Goal: Task Accomplishment & Management: Manage account settings

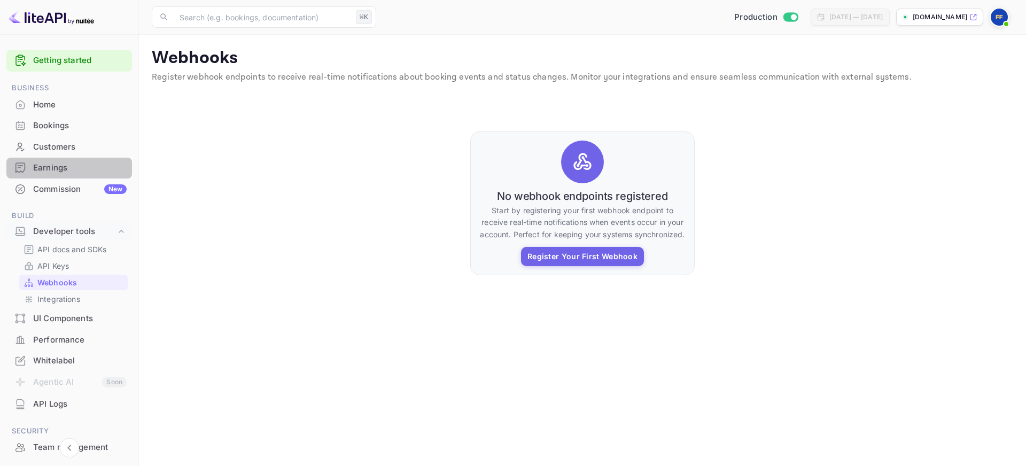
click at [98, 160] on div "Earnings" at bounding box center [69, 168] width 126 height 21
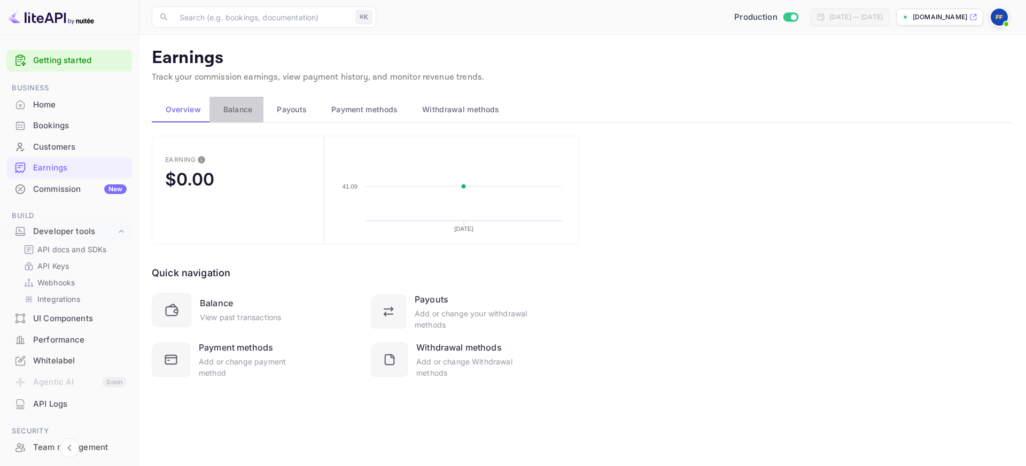
click at [252, 111] on div "Balance" at bounding box center [236, 109] width 37 height 13
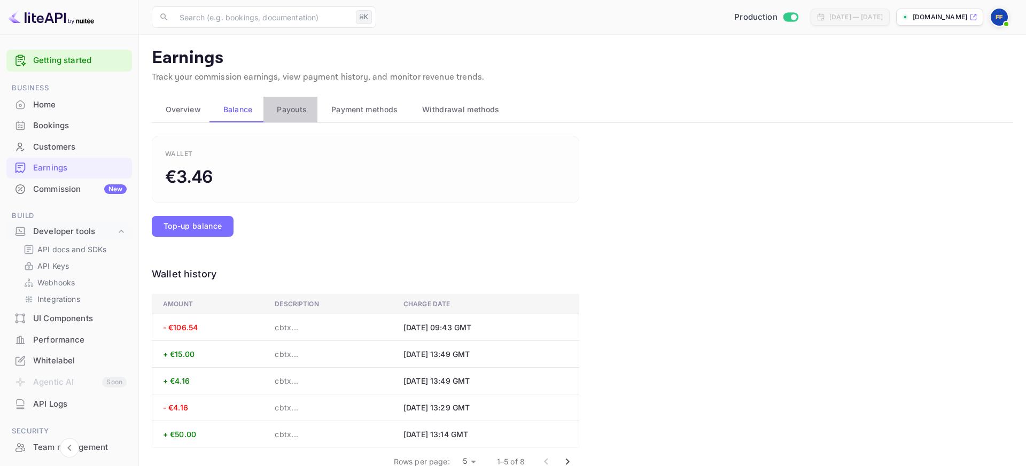
click at [291, 112] on span "Payouts" at bounding box center [292, 109] width 30 height 13
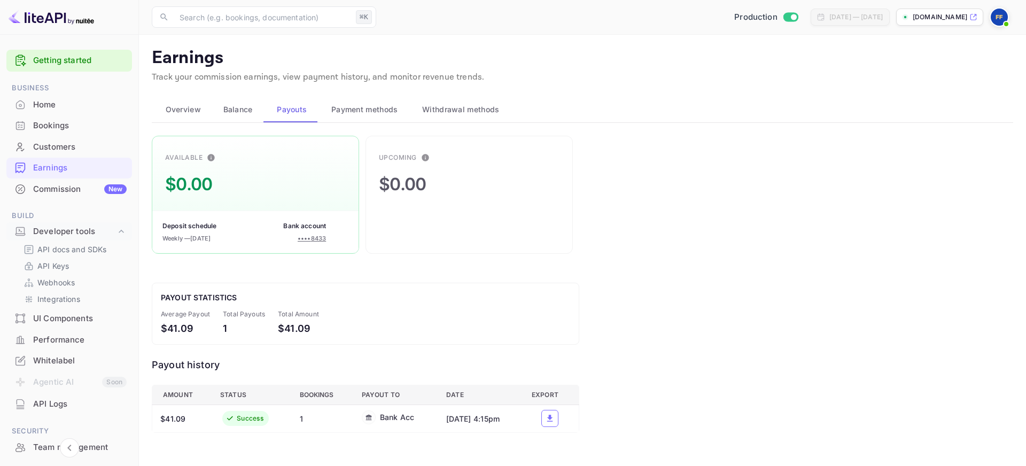
click at [338, 107] on span "Payment methods" at bounding box center [364, 109] width 67 height 13
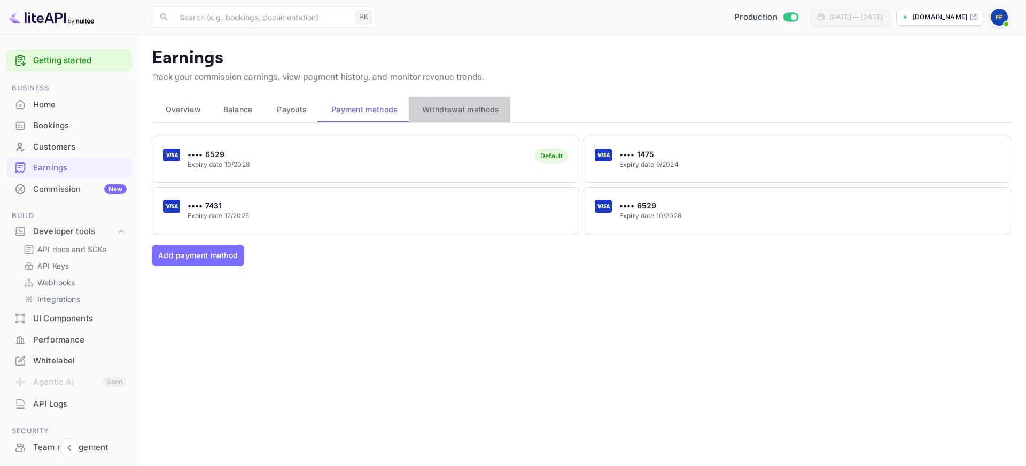
click at [462, 118] on button "Withdrawal methods" at bounding box center [460, 110] width 102 height 26
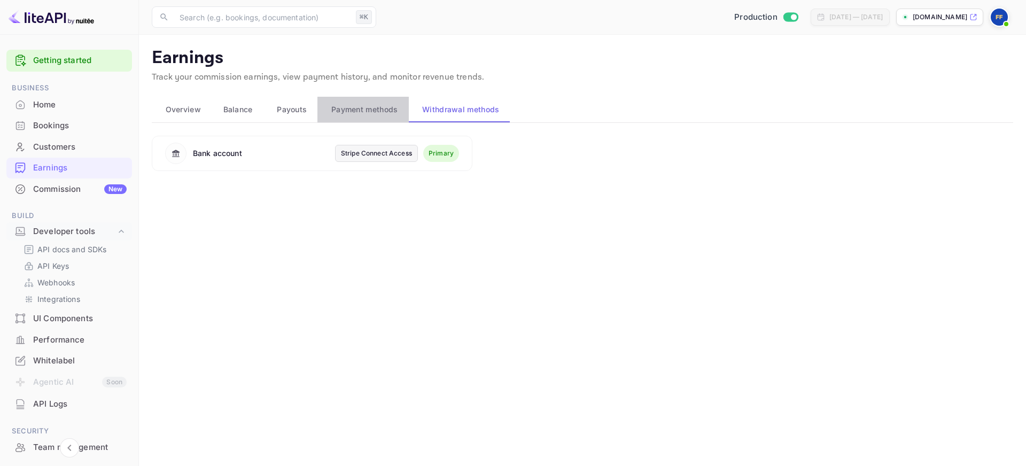
click at [389, 121] on button "Payment methods" at bounding box center [363, 110] width 91 height 26
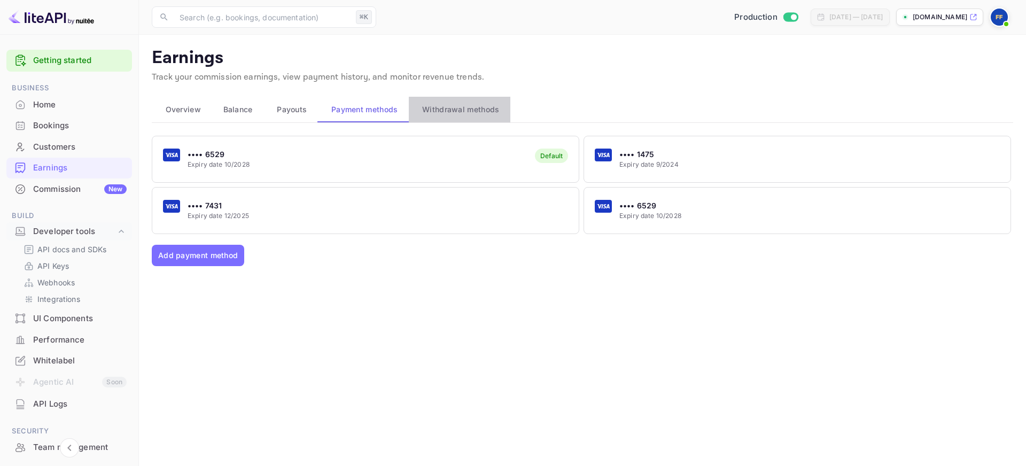
click at [435, 114] on span "Withdrawal methods" at bounding box center [460, 109] width 77 height 13
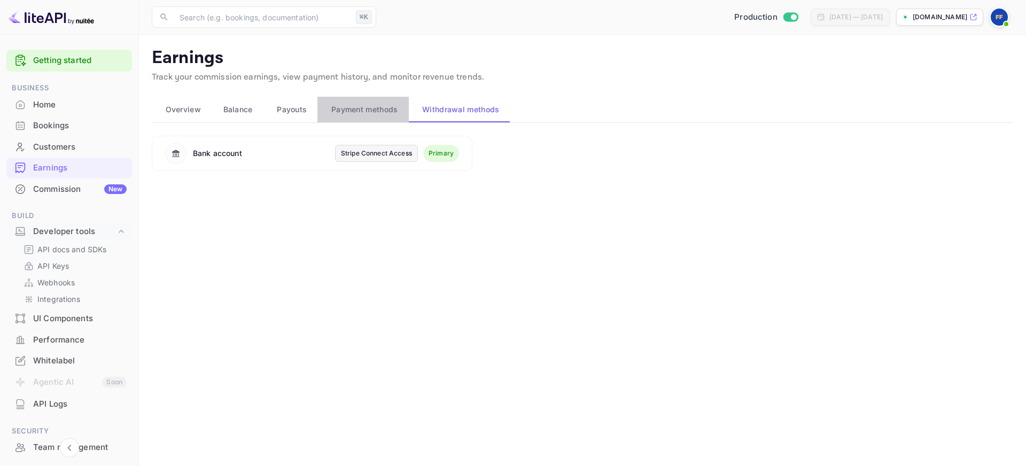
click at [367, 112] on span "Payment methods" at bounding box center [364, 109] width 67 height 13
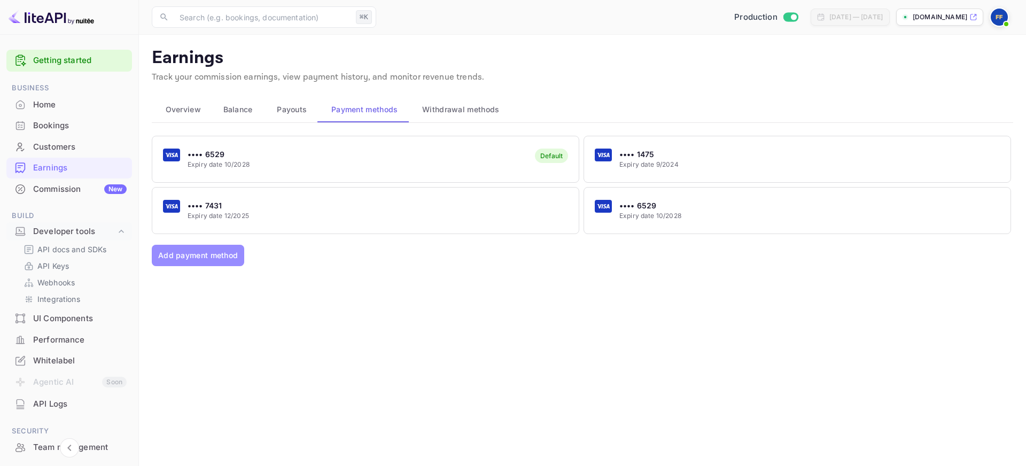
click at [213, 259] on button "Add payment method" at bounding box center [198, 255] width 92 height 21
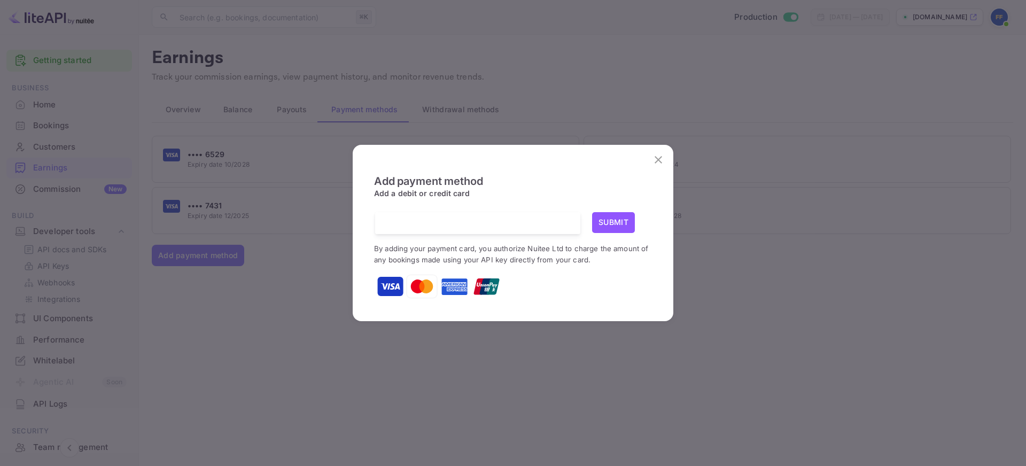
click at [298, 249] on div "Add payment method Add a debit or credit card Submit By adding your payment car…" at bounding box center [513, 233] width 1026 height 466
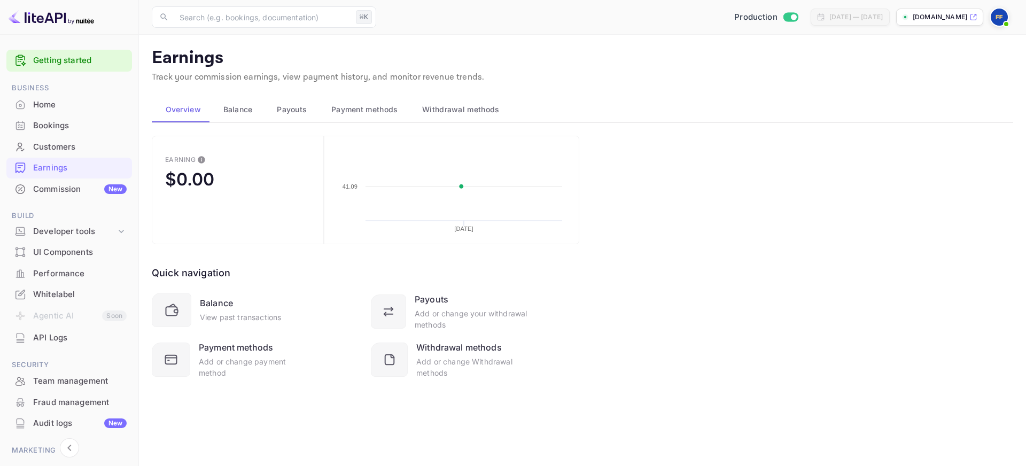
click at [352, 121] on button "Payment methods" at bounding box center [363, 110] width 91 height 26
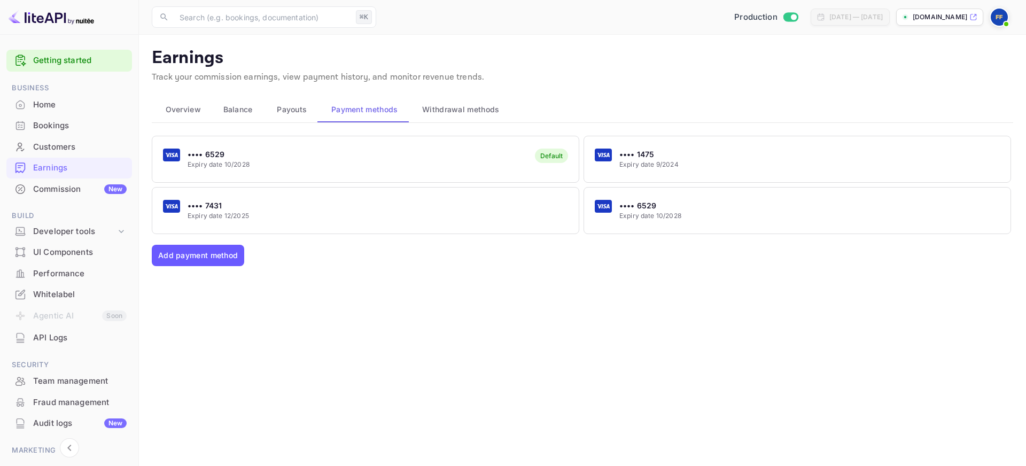
click at [227, 255] on button "Add payment method" at bounding box center [198, 255] width 92 height 21
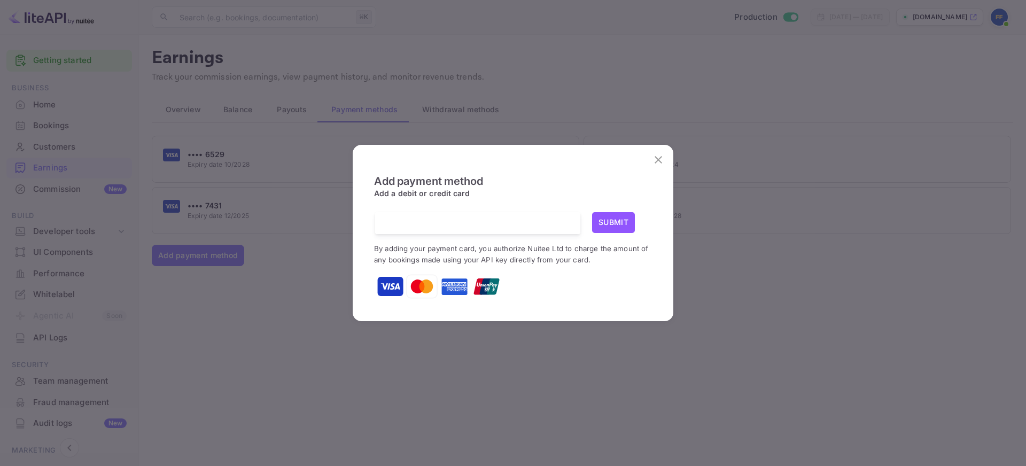
click at [621, 227] on button "Submit" at bounding box center [613, 222] width 43 height 21
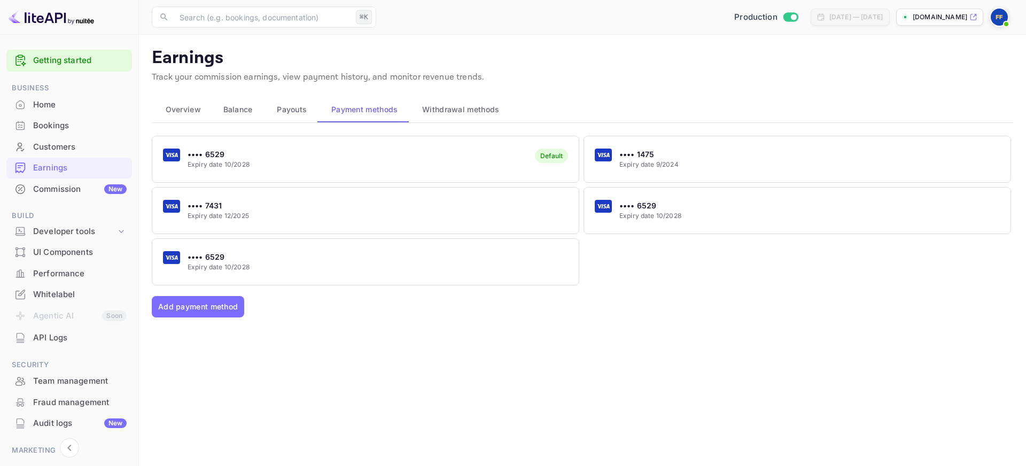
click at [520, 209] on div "•••• 7431 Expiry date 12/2025" at bounding box center [365, 210] width 427 height 42
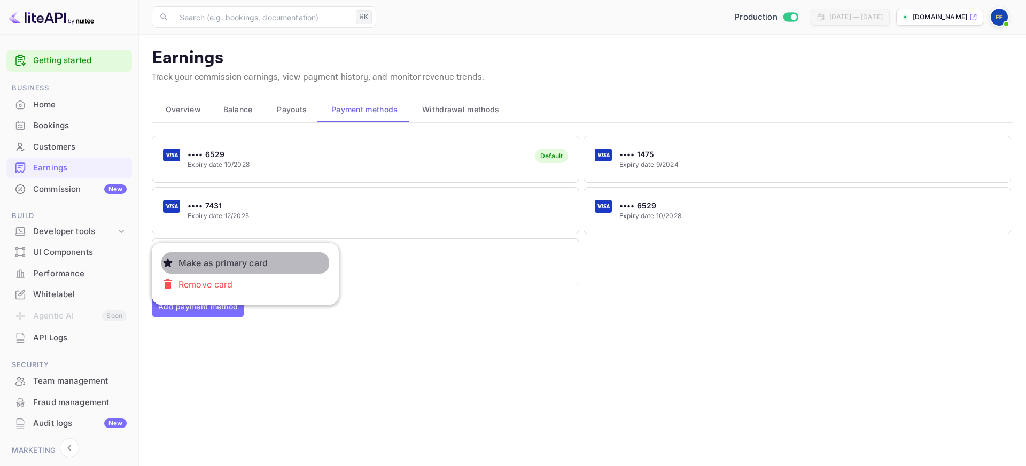
click at [285, 272] on button "Make as primary card" at bounding box center [245, 262] width 168 height 21
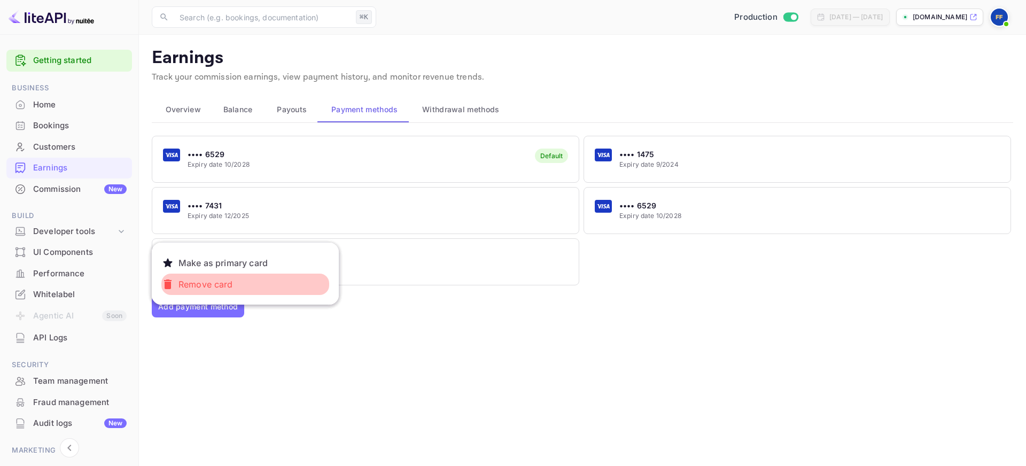
click at [292, 287] on button "Remove card" at bounding box center [245, 284] width 168 height 21
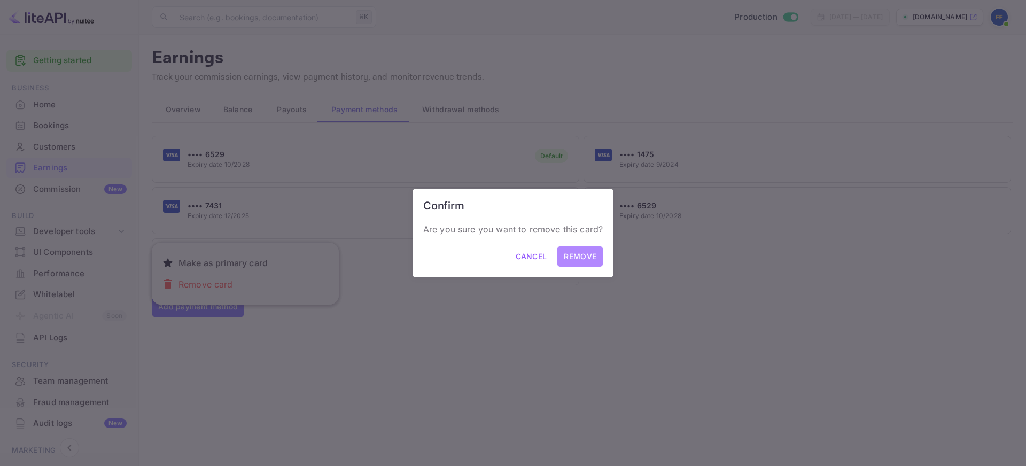
click at [575, 246] on button "Remove" at bounding box center [580, 256] width 45 height 21
click at [575, 255] on button "Remove" at bounding box center [580, 256] width 45 height 21
click at [588, 257] on button "Remove" at bounding box center [580, 256] width 45 height 21
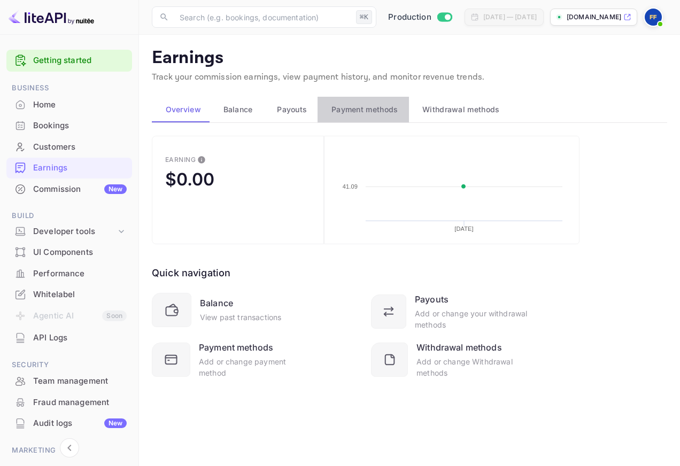
click at [382, 113] on span "Payment methods" at bounding box center [364, 109] width 67 height 13
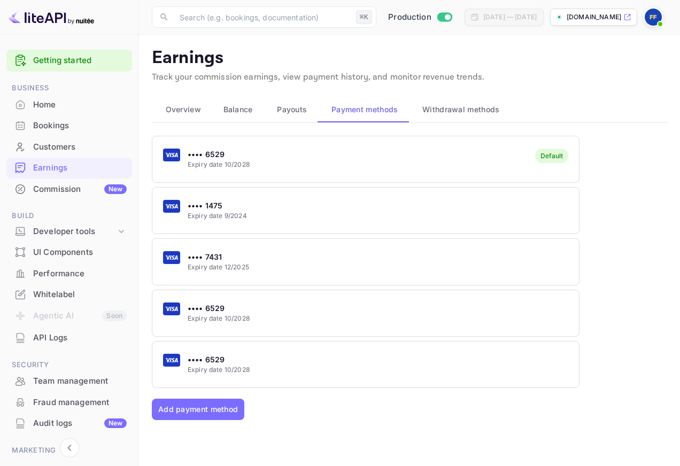
click at [409, 361] on div "•••• 6529 Expiry date 10/2028" at bounding box center [365, 364] width 427 height 42
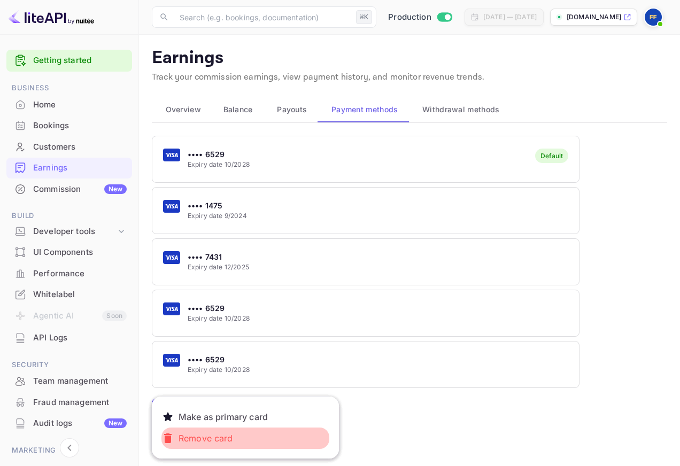
click at [232, 443] on p "Remove card" at bounding box center [205, 438] width 63 height 21
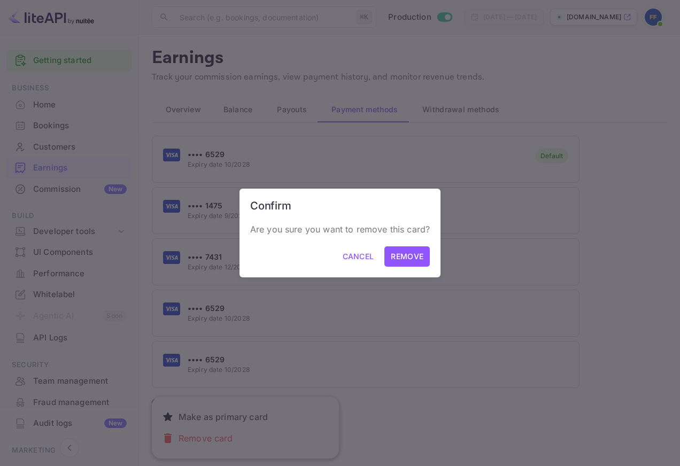
click at [362, 257] on button "Cancel" at bounding box center [358, 256] width 44 height 21
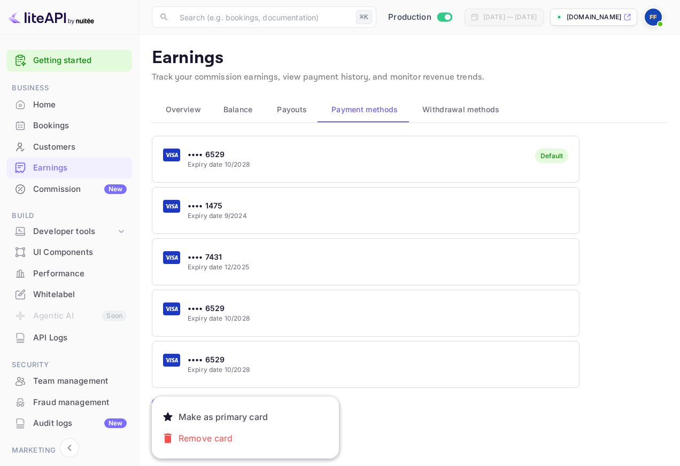
click at [326, 349] on div at bounding box center [340, 233] width 680 height 466
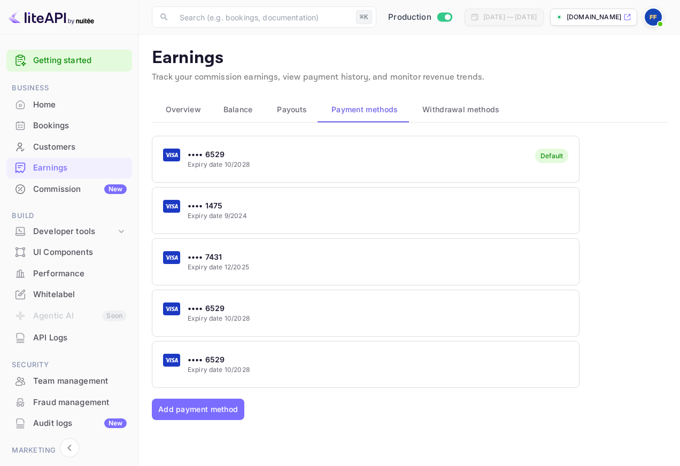
click at [325, 359] on div "•••• 6529 Expiry date 10/2028" at bounding box center [365, 364] width 427 height 42
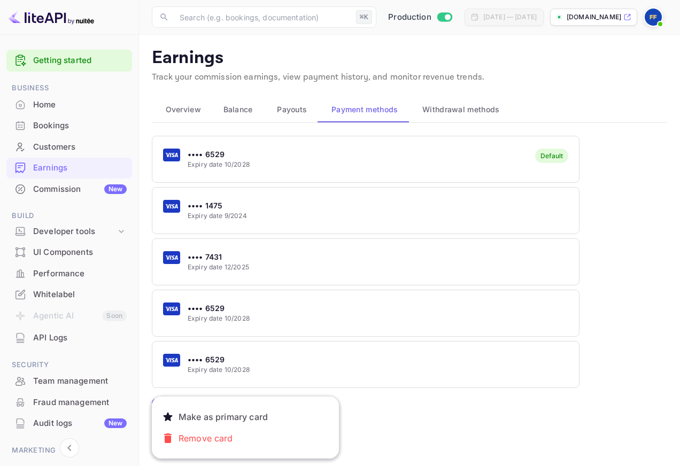
click at [276, 412] on button "Make as primary card" at bounding box center [245, 416] width 168 height 21
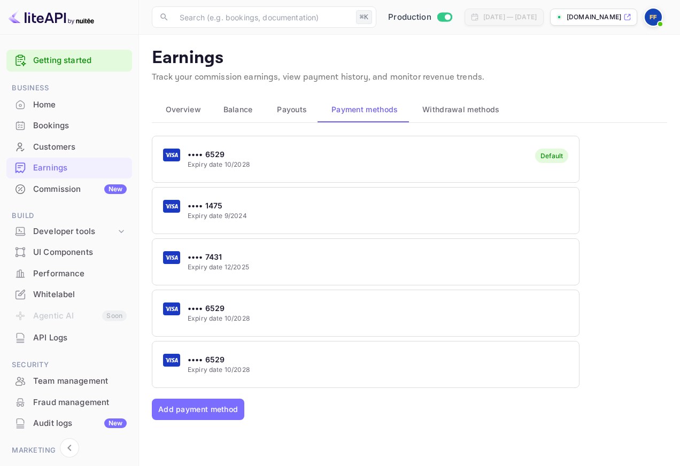
click at [659, 15] on img at bounding box center [653, 17] width 17 height 17
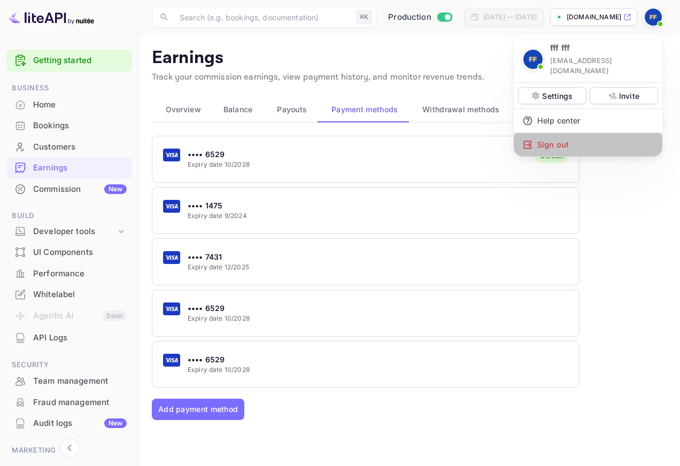
click at [605, 137] on div "Sign out" at bounding box center [588, 145] width 149 height 24
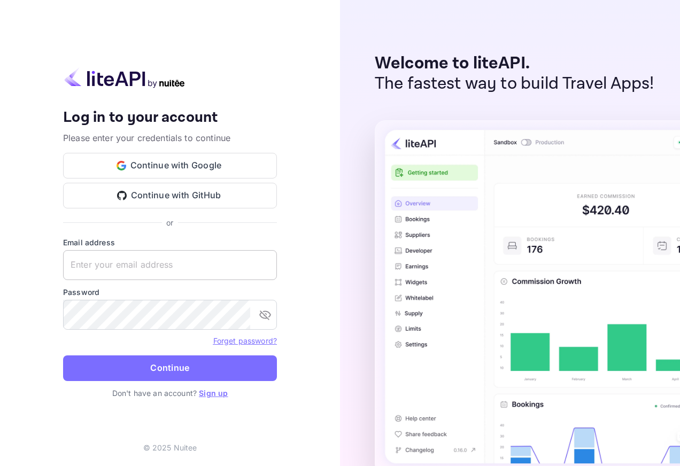
click at [242, 253] on input "text" at bounding box center [170, 265] width 214 height 30
paste input "[EMAIL_ADDRESS][DOMAIN_NAME]"
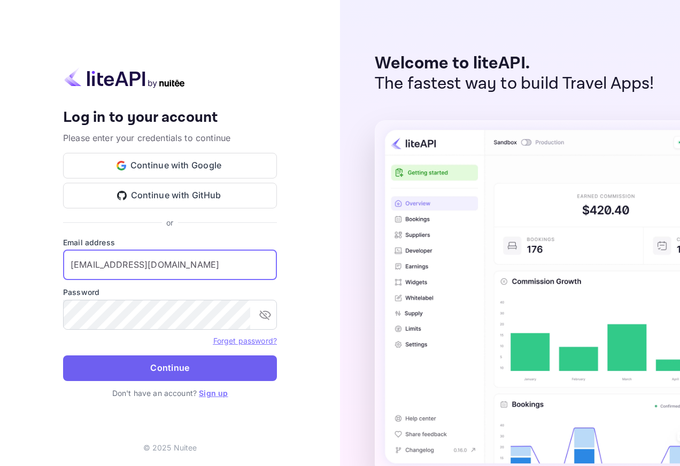
type input "[EMAIL_ADDRESS][DOMAIN_NAME]"
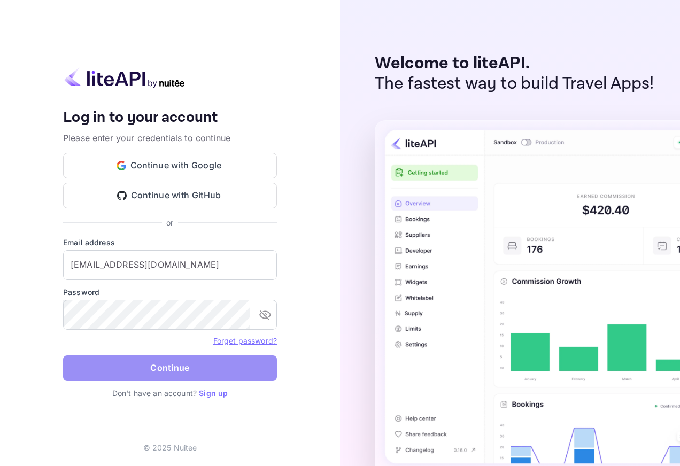
click at [217, 371] on button "Continue" at bounding box center [170, 369] width 214 height 26
